Goal: Obtain resource: Obtain resource

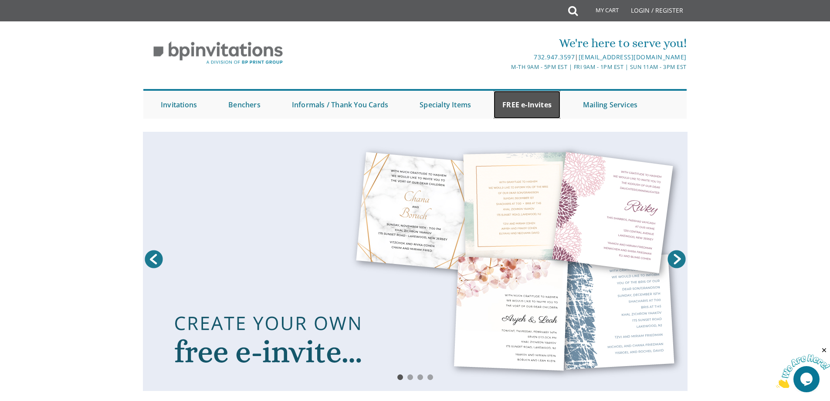
click at [520, 97] on link "FREE e-Invites" at bounding box center [527, 105] width 67 height 28
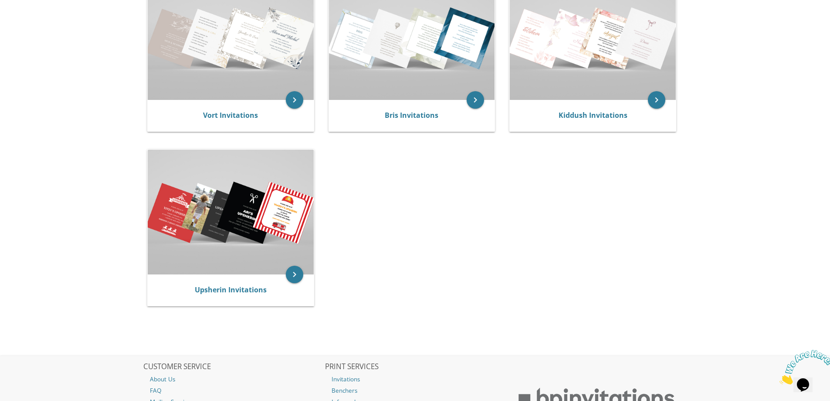
scroll to position [131, 0]
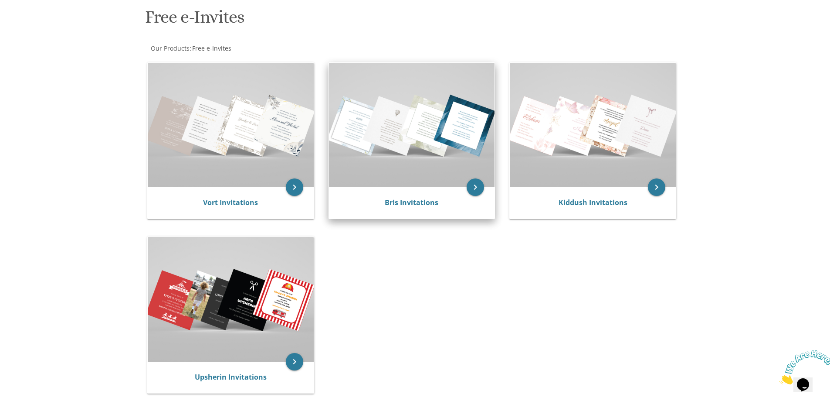
click at [412, 142] on img at bounding box center [412, 125] width 166 height 124
click at [479, 187] on icon "keyboard_arrow_right" at bounding box center [475, 186] width 17 height 17
click at [476, 180] on icon "keyboard_arrow_right" at bounding box center [475, 186] width 17 height 17
click at [414, 201] on link "Bris Invitations" at bounding box center [412, 202] width 54 height 10
click at [412, 143] on img at bounding box center [412, 125] width 166 height 124
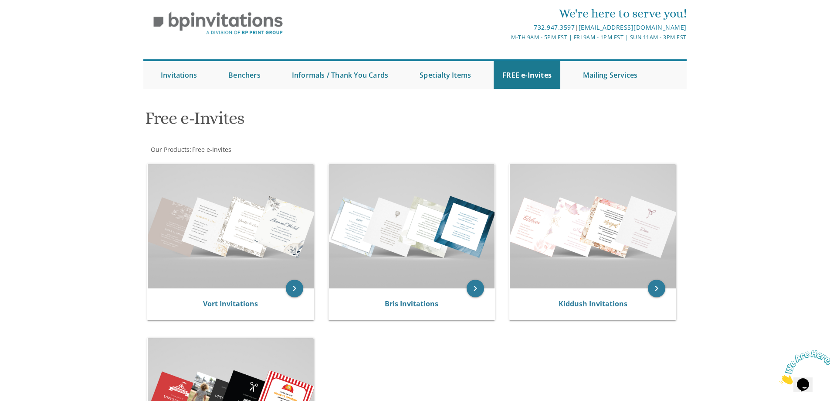
scroll to position [0, 0]
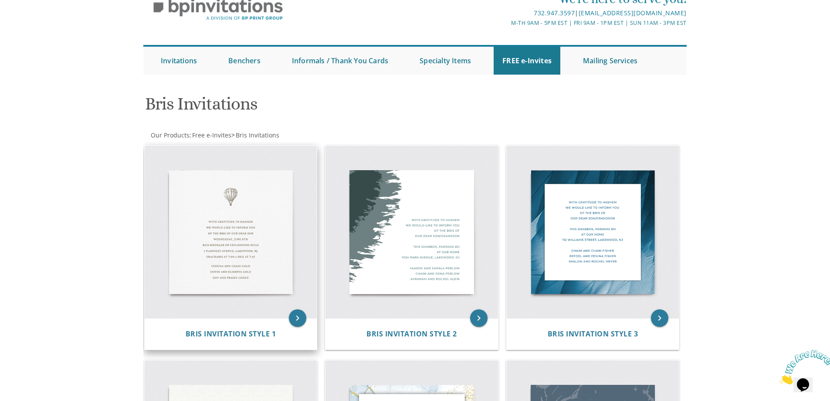
scroll to position [44, 0]
click at [226, 240] on img at bounding box center [231, 232] width 173 height 173
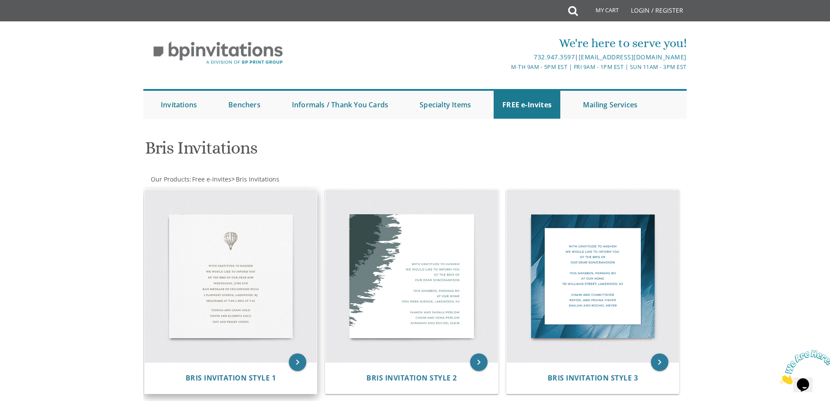
click at [224, 279] on img at bounding box center [231, 276] width 173 height 173
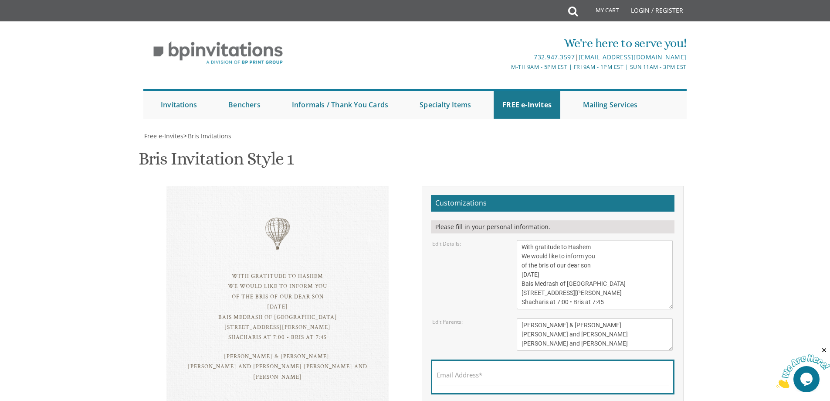
scroll to position [262, 0]
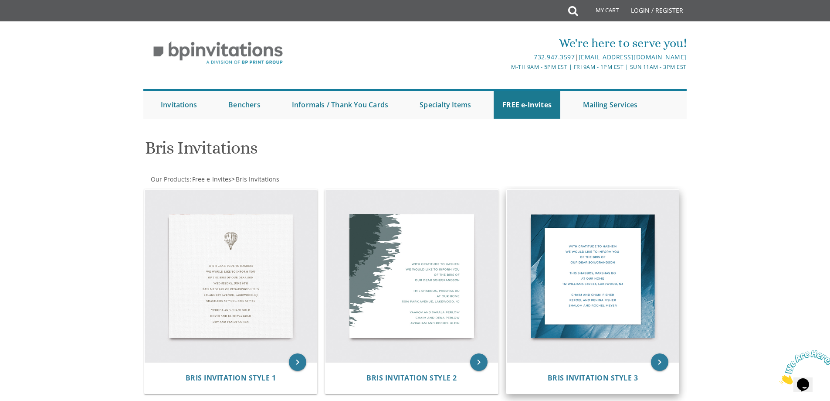
click at [570, 297] on img at bounding box center [593, 276] width 173 height 173
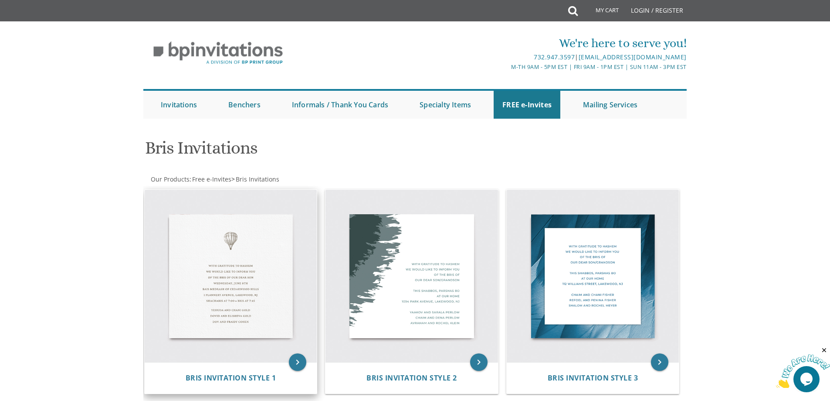
click at [232, 289] on img at bounding box center [231, 276] width 173 height 173
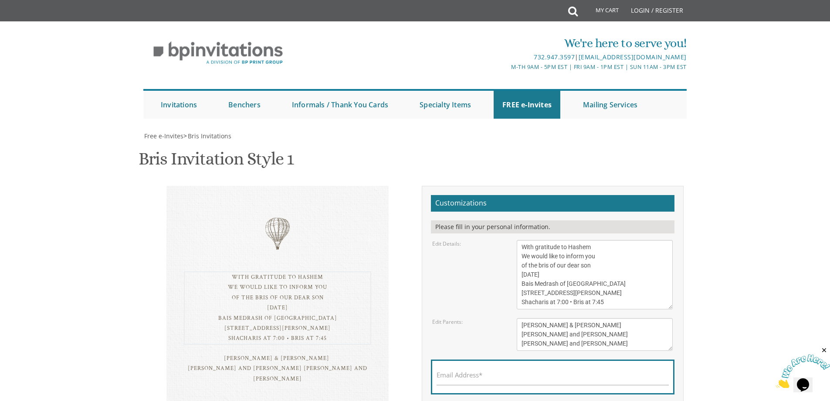
drag, startPoint x: 603, startPoint y: 256, endPoint x: 571, endPoint y: 259, distance: 32.0
click at [571, 259] on textarea "With gratitude to Hashem We would like to inform you of the bris of our dear so…" at bounding box center [595, 274] width 156 height 69
drag, startPoint x: 603, startPoint y: 262, endPoint x: 521, endPoint y: 267, distance: 82.5
click at [521, 267] on textarea "With gratitude to Hashem We would like to inform you of the bris of our dear so…" at bounding box center [595, 274] width 156 height 69
drag, startPoint x: 588, startPoint y: 275, endPoint x: 514, endPoint y: 275, distance: 74.5
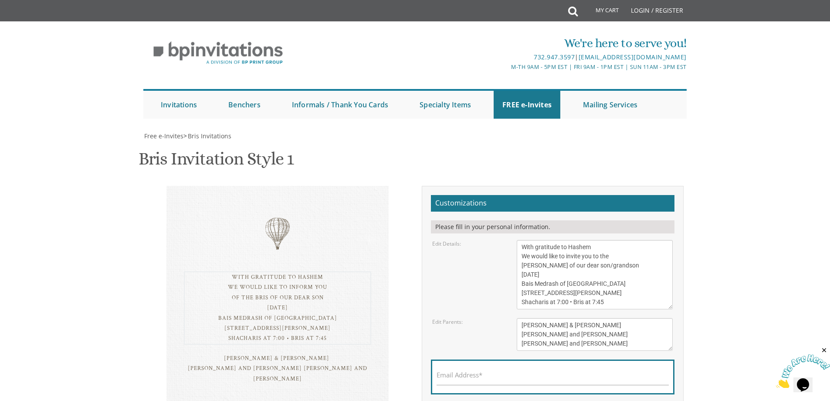
click at [514, 275] on div "With gratitude to Hashem We would like to inform you of the bris of our dear so…" at bounding box center [594, 274] width 169 height 69
drag, startPoint x: 616, startPoint y: 287, endPoint x: 516, endPoint y: 286, distance: 99.8
click at [516, 286] on div "With gratitude to Hashem We would like to inform you of the bris of our dear so…" at bounding box center [594, 274] width 169 height 69
drag, startPoint x: 615, startPoint y: 291, endPoint x: 519, endPoint y: 299, distance: 96.7
click at [517, 297] on textarea "With gratitude to Hashem We would like to inform you of the bris of our dear so…" at bounding box center [595, 274] width 156 height 69
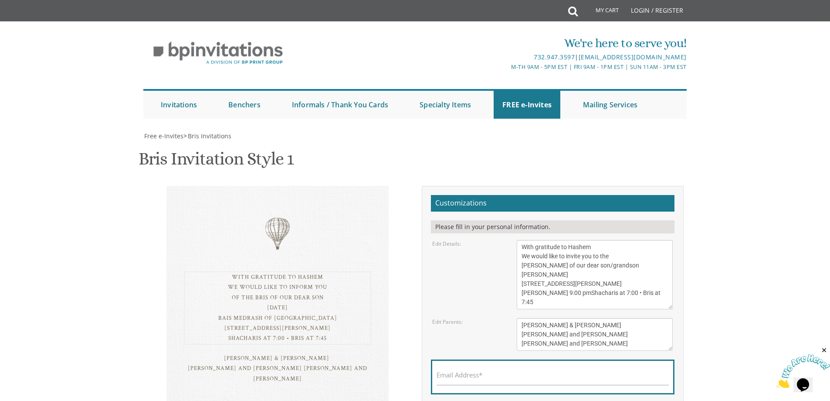
drag, startPoint x: 638, startPoint y: 293, endPoint x: 520, endPoint y: 293, distance: 117.7
click at [520, 293] on textarea "With gratitude to Hashem We would like to inform you of the bris of our dear so…" at bounding box center [595, 274] width 156 height 69
drag, startPoint x: 625, startPoint y: 288, endPoint x: 560, endPoint y: 308, distance: 67.6
click at [560, 308] on textarea "With gratitude to Hashem We would like to inform you of the bris of our dear so…" at bounding box center [595, 274] width 156 height 69
drag, startPoint x: 605, startPoint y: 245, endPoint x: 494, endPoint y: 235, distance: 111.2
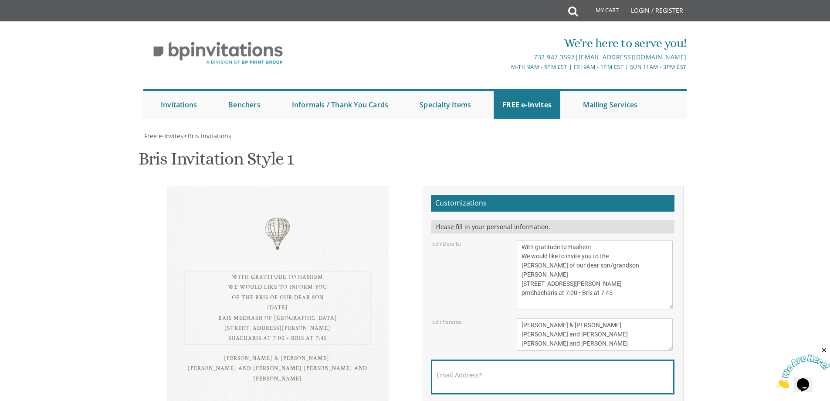
click at [494, 235] on form "Customizations Please fill in your personal information. Edit Details: Edit Par…" at bounding box center [553, 311] width 244 height 233
drag, startPoint x: 623, startPoint y: 253, endPoint x: 518, endPoint y: 255, distance: 105.1
click at [518, 255] on textarea "With gratitude to Hashem We would like to inform you of the bris of our dear so…" at bounding box center [595, 274] width 156 height 69
drag, startPoint x: 640, startPoint y: 270, endPoint x: 514, endPoint y: 266, distance: 126.5
click at [514, 266] on div "With gratitude to Hashem We would like to inform you of the bris of our dear so…" at bounding box center [594, 274] width 169 height 69
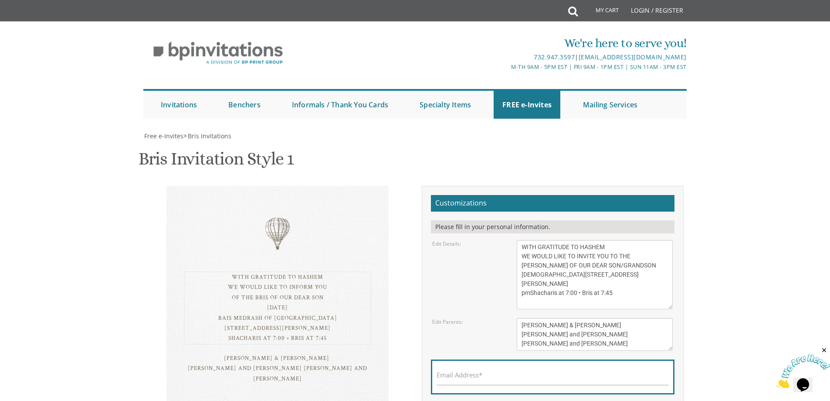
type textarea "WITH GRATITUDE TO HASHEM WE WOULD LIKE TO INVITE YOU TO THE [PERSON_NAME] OF OU…"
